Goal: Information Seeking & Learning: Learn about a topic

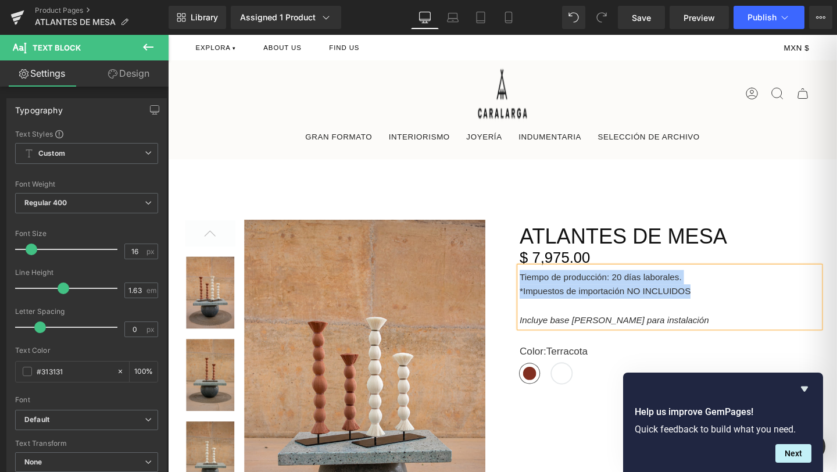
click at [599, 292] on strong "Tiempo de producción: 20 días laborales." at bounding box center [623, 289] width 170 height 10
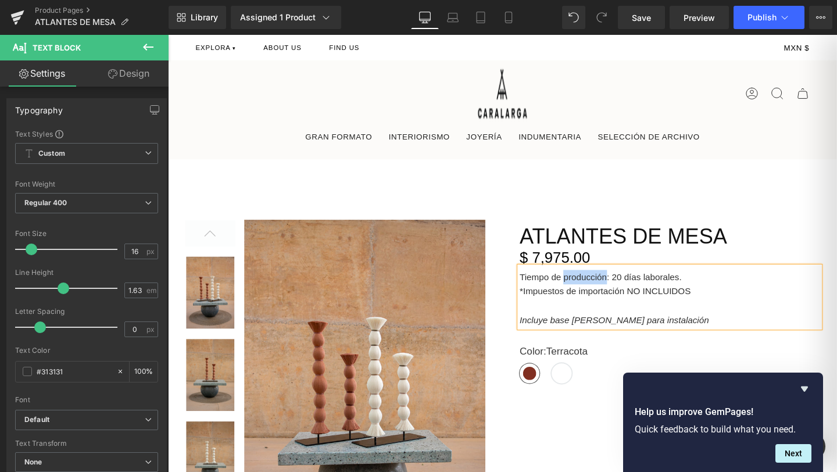
click at [599, 292] on strong "Tiempo de producción: 20 días laborales." at bounding box center [623, 289] width 170 height 10
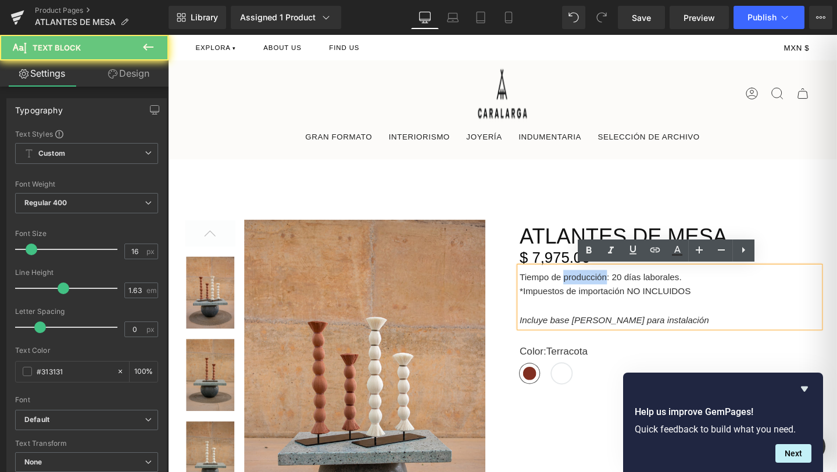
click at [599, 292] on strong "Tiempo de producción: 20 días laborales." at bounding box center [623, 289] width 170 height 10
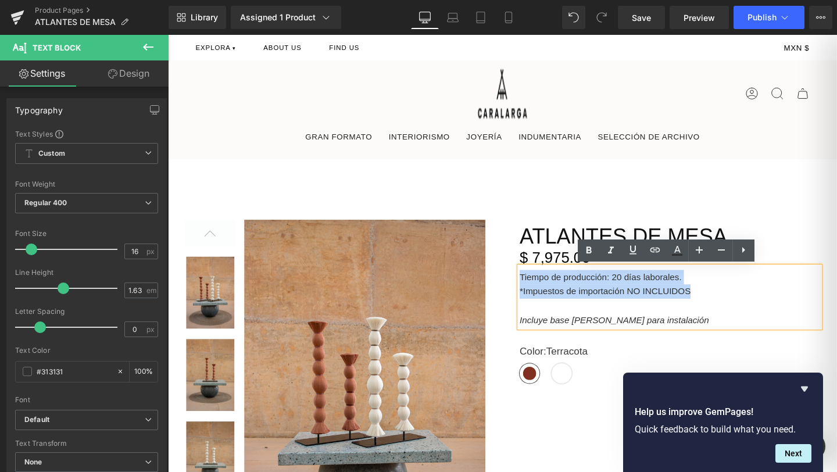
drag, startPoint x: 718, startPoint y: 305, endPoint x: 539, endPoint y: 290, distance: 179.7
click at [539, 290] on div "Tiempo de producción: 20 días laborales. *Impuestos de importación NO INCLUIDOS…" at bounding box center [696, 310] width 316 height 64
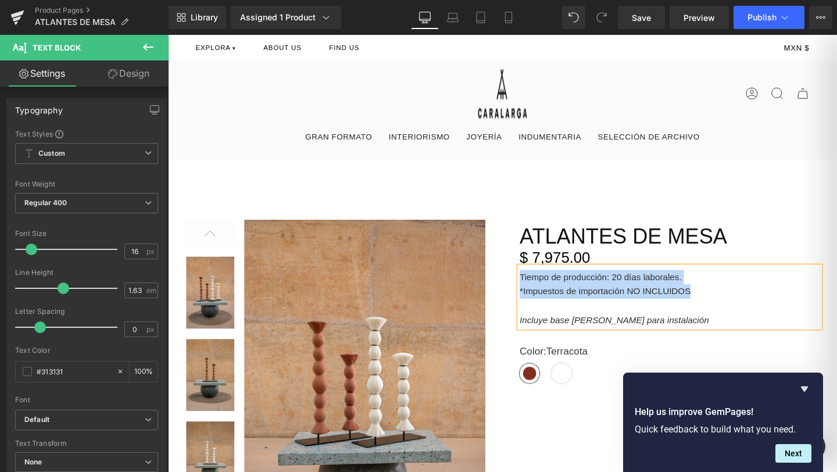
copy div "Tiempo de producción: 20 días laborales. *Impuestos de importación NO INCLUIDOS"
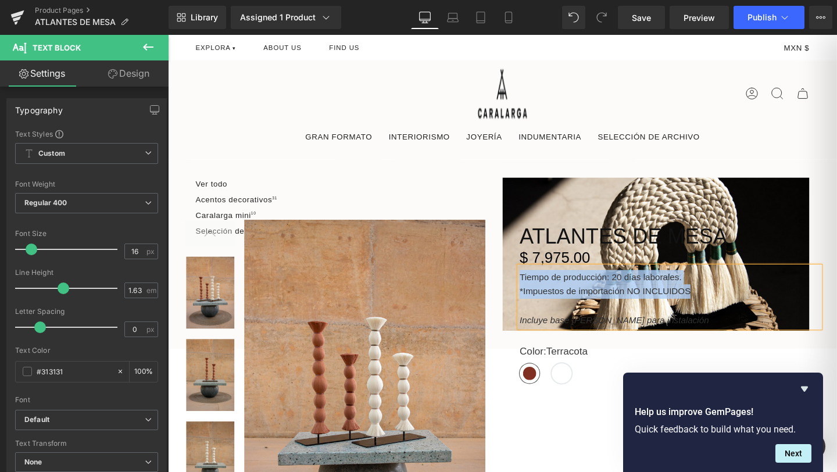
copy div "Tiempo de producción: 20 días laborales. *Impuestos de importación NO INCLUIDOS"
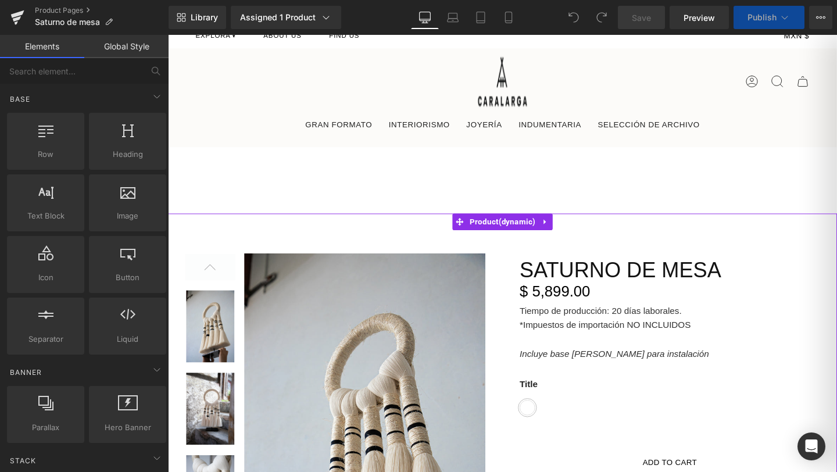
scroll to position [53, 0]
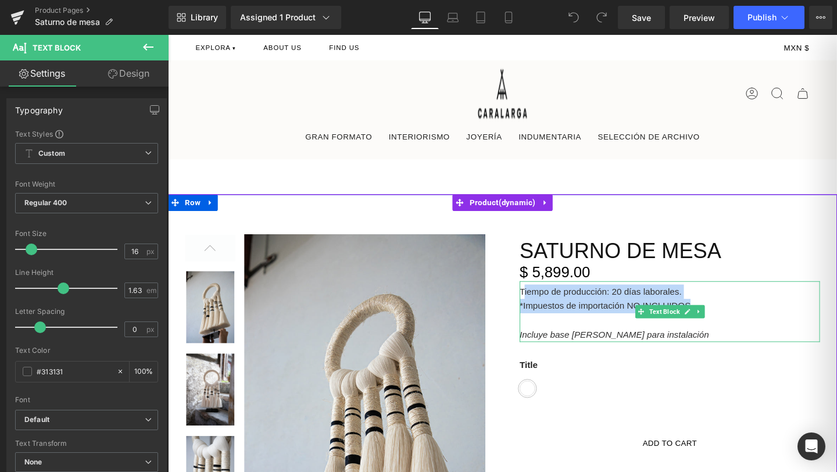
drag, startPoint x: 541, startPoint y: 306, endPoint x: 720, endPoint y: 316, distance: 178.7
click at [720, 316] on div "Tiempo de producción: 20 días laborales. *Impuestos de importación NO INCLUIDOS…" at bounding box center [696, 326] width 316 height 64
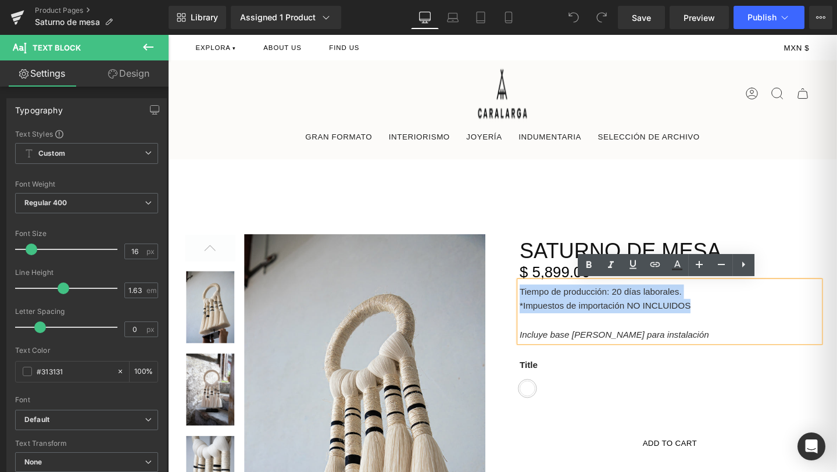
drag, startPoint x: 721, startPoint y: 320, endPoint x: 540, endPoint y: 305, distance: 181.4
click at [540, 305] on div "Tiempo de producción: 20 días laborales. *Impuestos de importación NO INCLUIDOS…" at bounding box center [696, 326] width 316 height 64
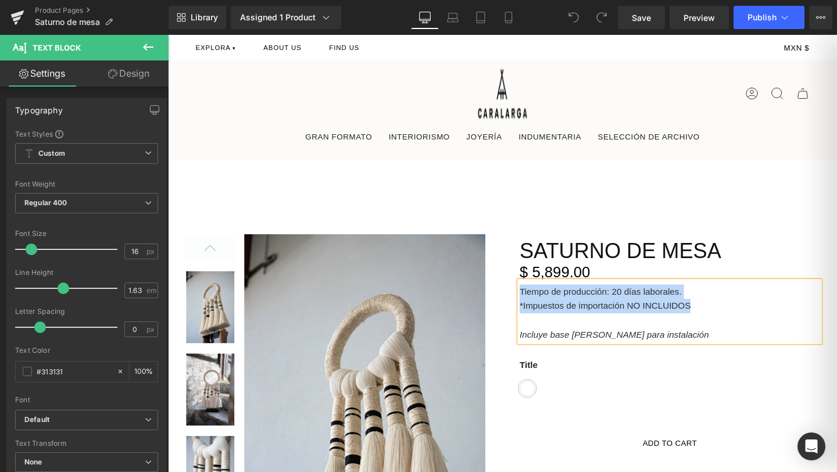
copy div "Tiempo de producción: 20 días laborales. *Impuestos de importación NO INCLUIDOS"
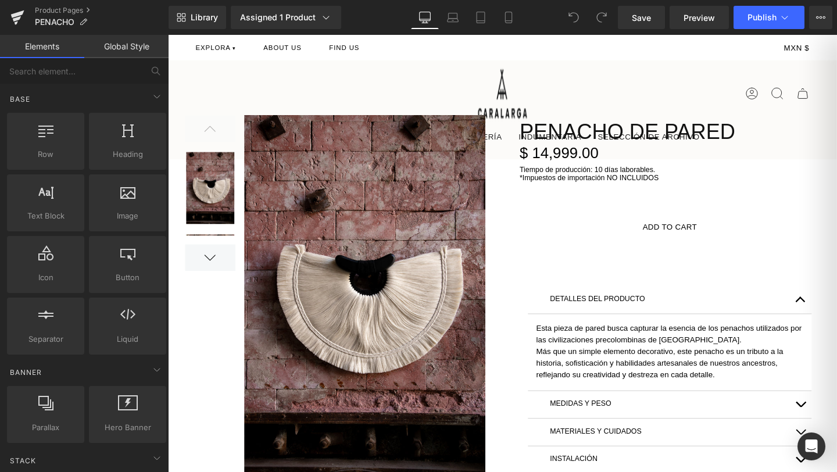
scroll to position [172, 0]
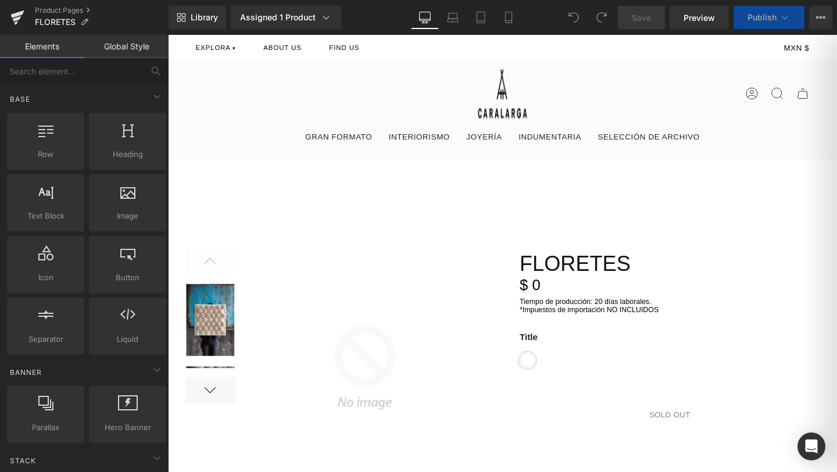
scroll to position [47, 0]
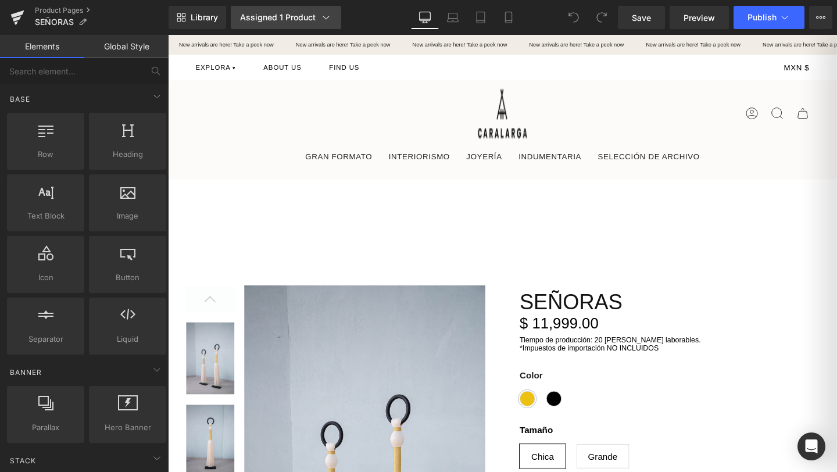
click at [326, 10] on link "Assigned 1 Product" at bounding box center [286, 17] width 110 height 23
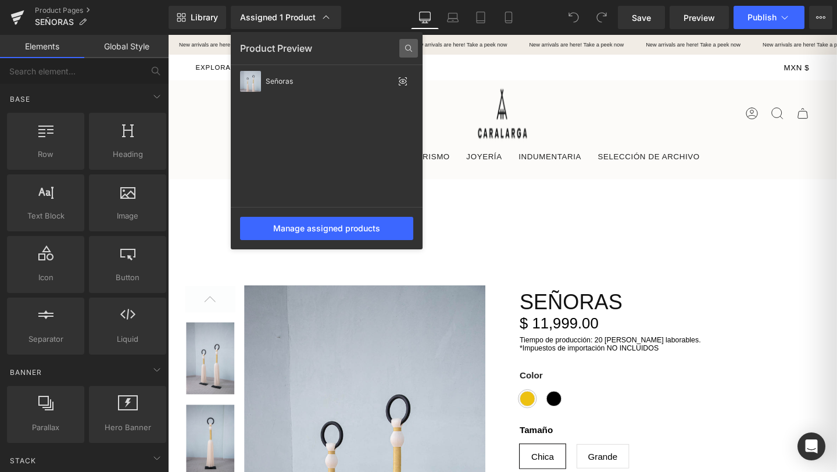
click at [405, 49] on icon at bounding box center [408, 48] width 19 height 19
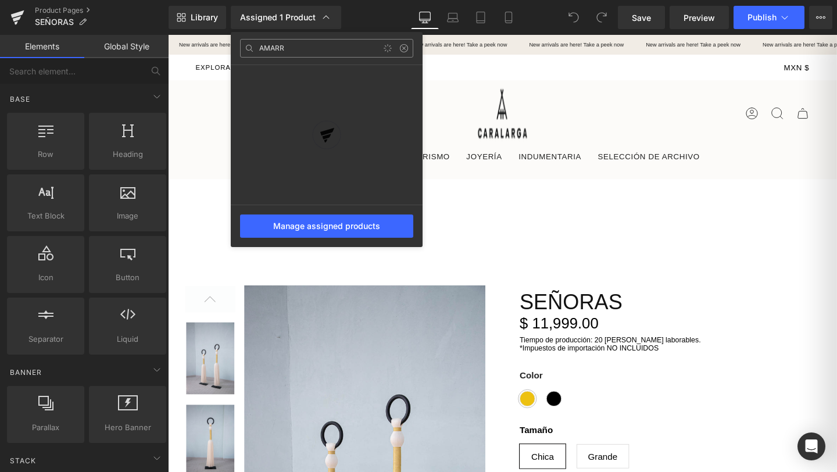
type input "AMAR"
click at [510, 105] on div at bounding box center [502, 253] width 669 height 437
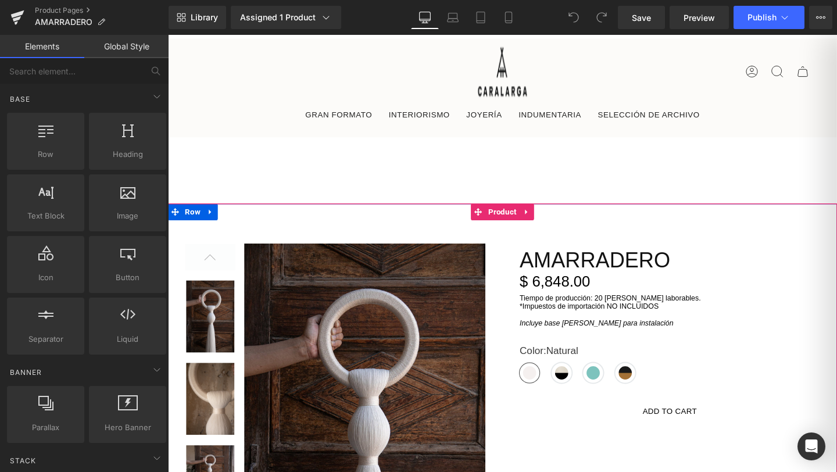
scroll to position [55, 0]
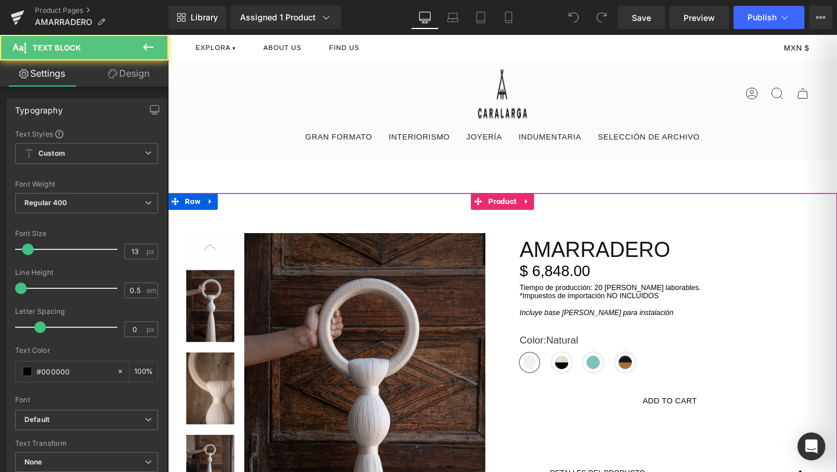
click at [540, 304] on div "Tiempo de producción: 20 días laborables. *Impuestos de importación NO INCLUIDO…" at bounding box center [696, 311] width 316 height 38
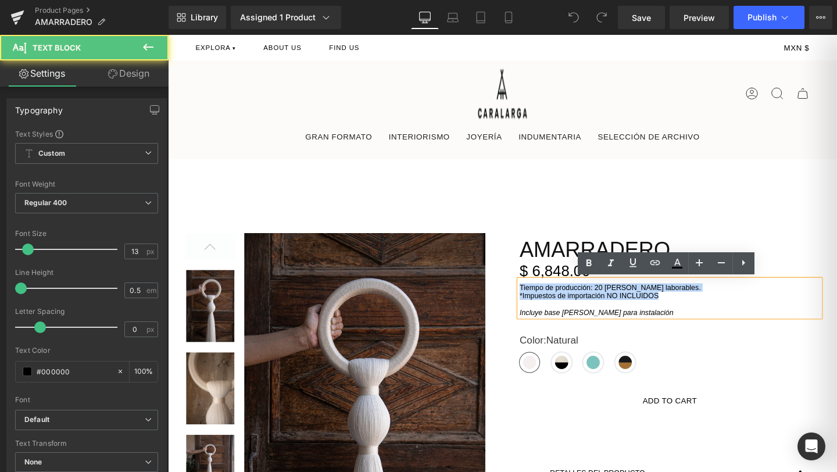
drag, startPoint x: 539, startPoint y: 300, endPoint x: 699, endPoint y: 317, distance: 160.7
click at [699, 317] on div "Tiempo de producción: 20 días laborables. *Impuestos de importación NO INCLUIDO…" at bounding box center [696, 311] width 316 height 38
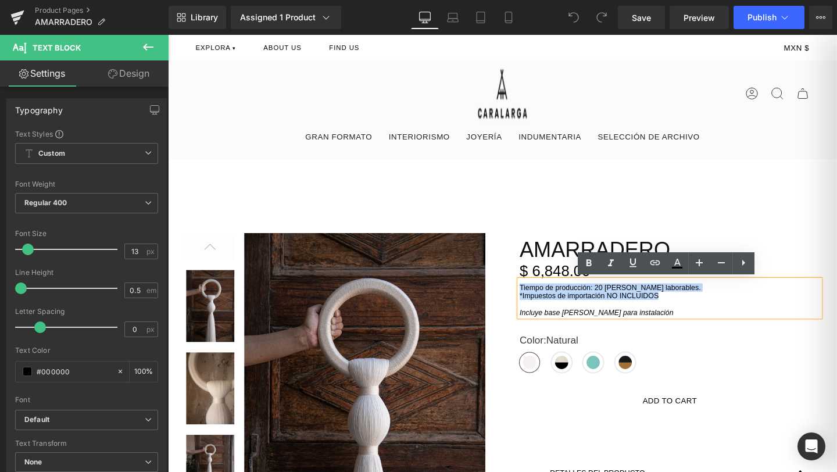
copy div "Tiempo de producción: 20 días laborables. *Impuestos de importación NO INCLUIDOS"
